Goal: Task Accomplishment & Management: Manage account settings

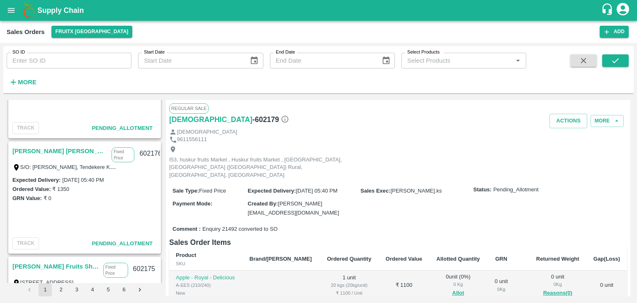
scroll to position [192, 0]
